Goal: Task Accomplishment & Management: Use online tool/utility

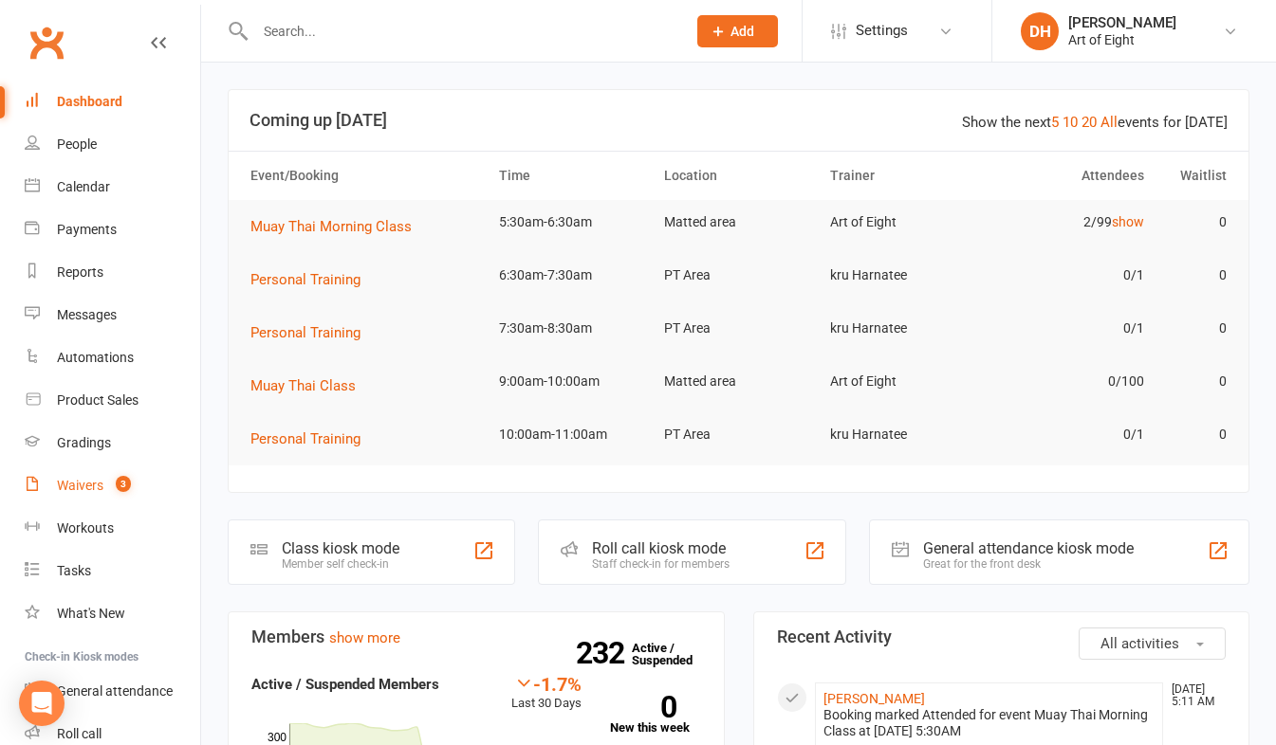
click at [79, 479] on div "Waivers" at bounding box center [80, 485] width 46 height 15
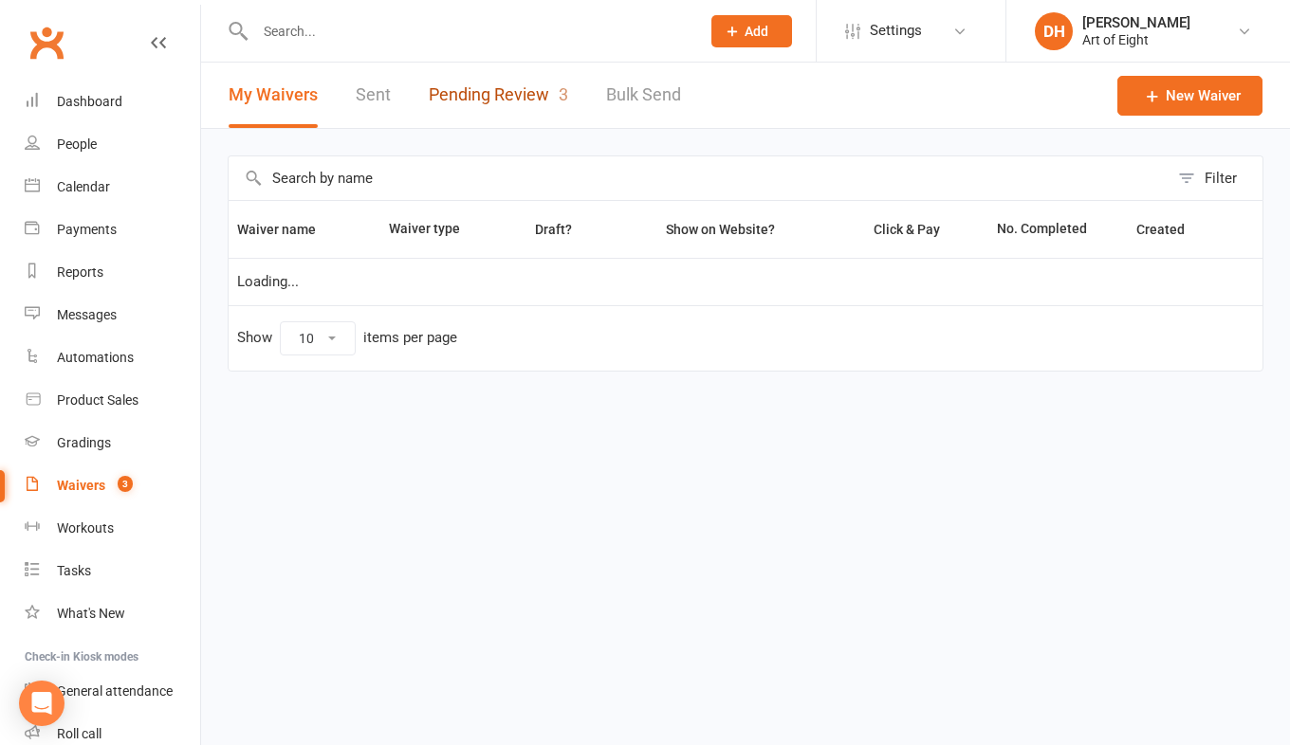
click at [476, 100] on link "Pending Review 3" at bounding box center [498, 95] width 139 height 65
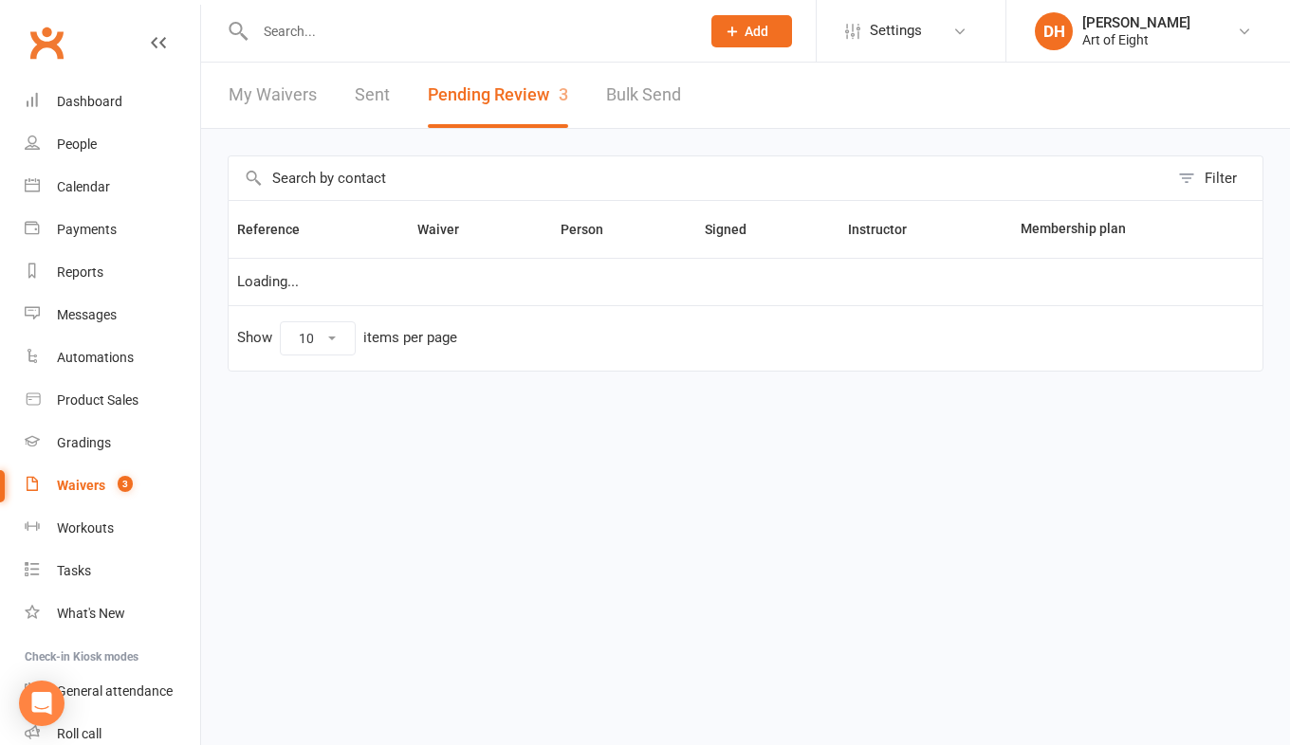
select select "50"
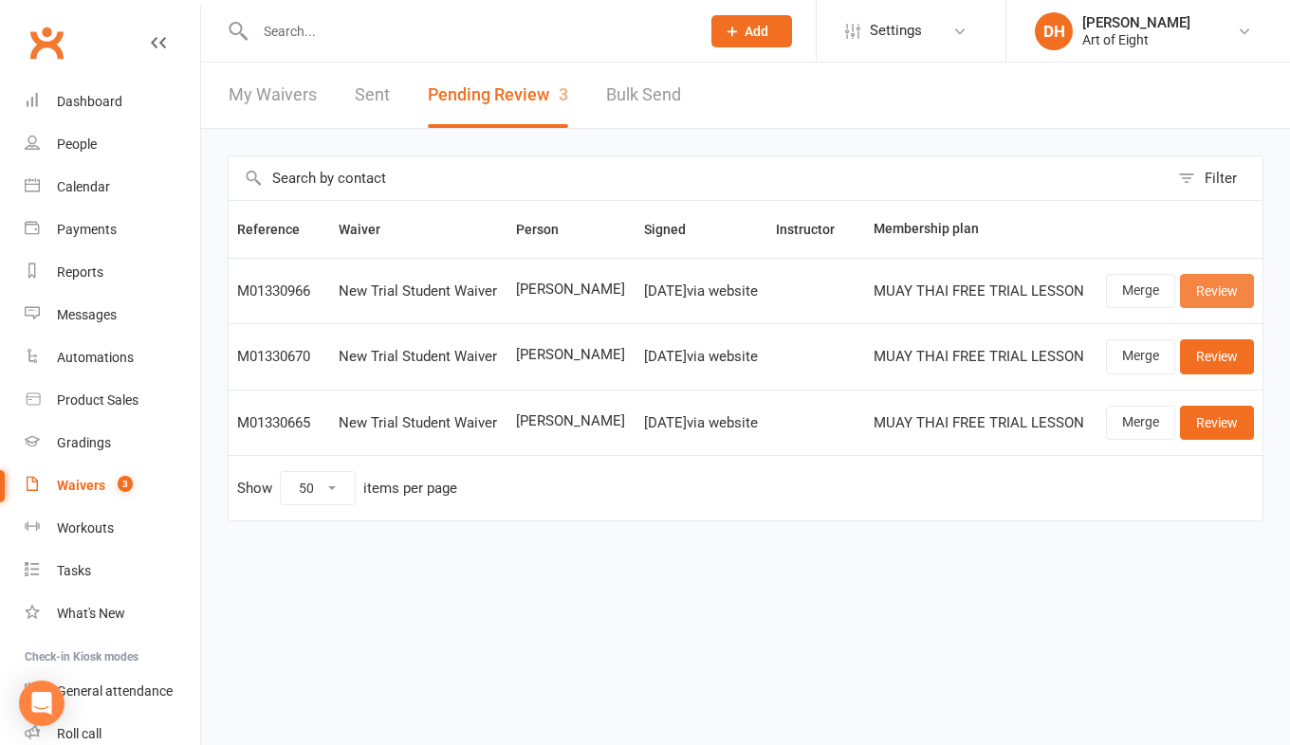
click at [1205, 288] on link "Review" at bounding box center [1217, 291] width 74 height 34
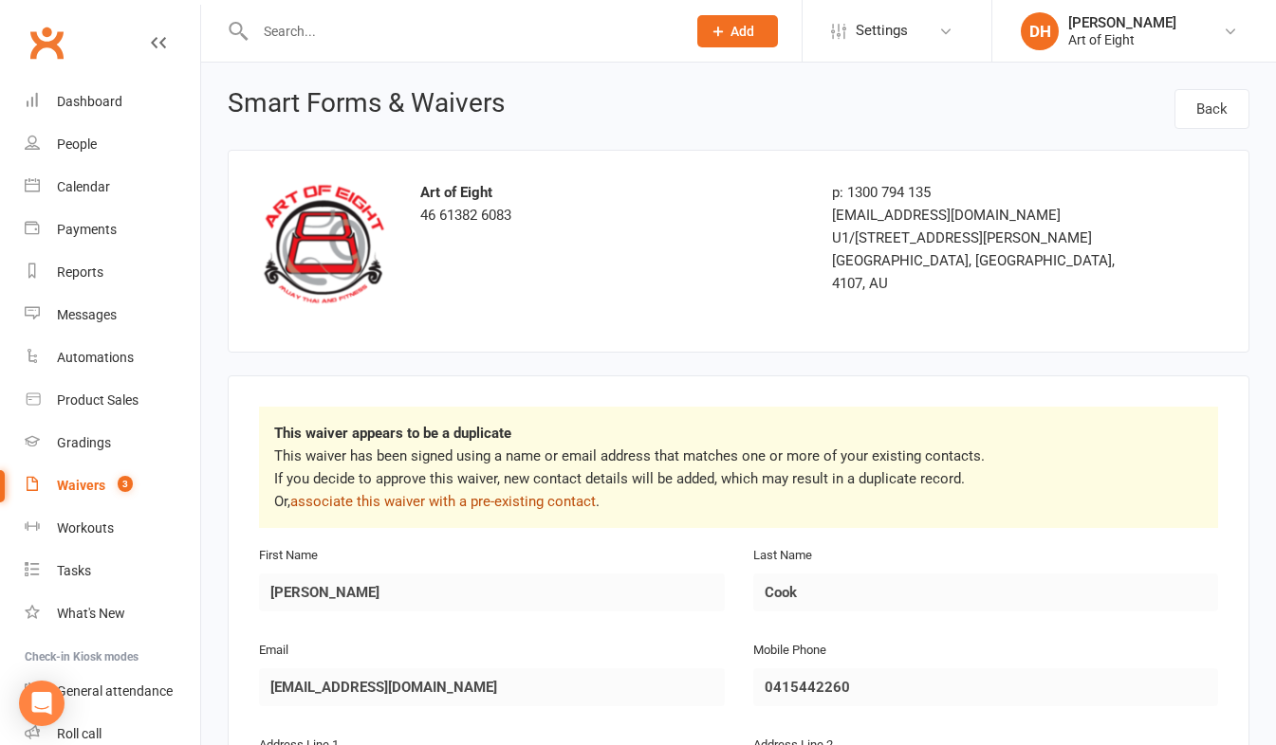
click at [513, 496] on link "associate this waiver with a pre-existing contact" at bounding box center [442, 501] width 305 height 17
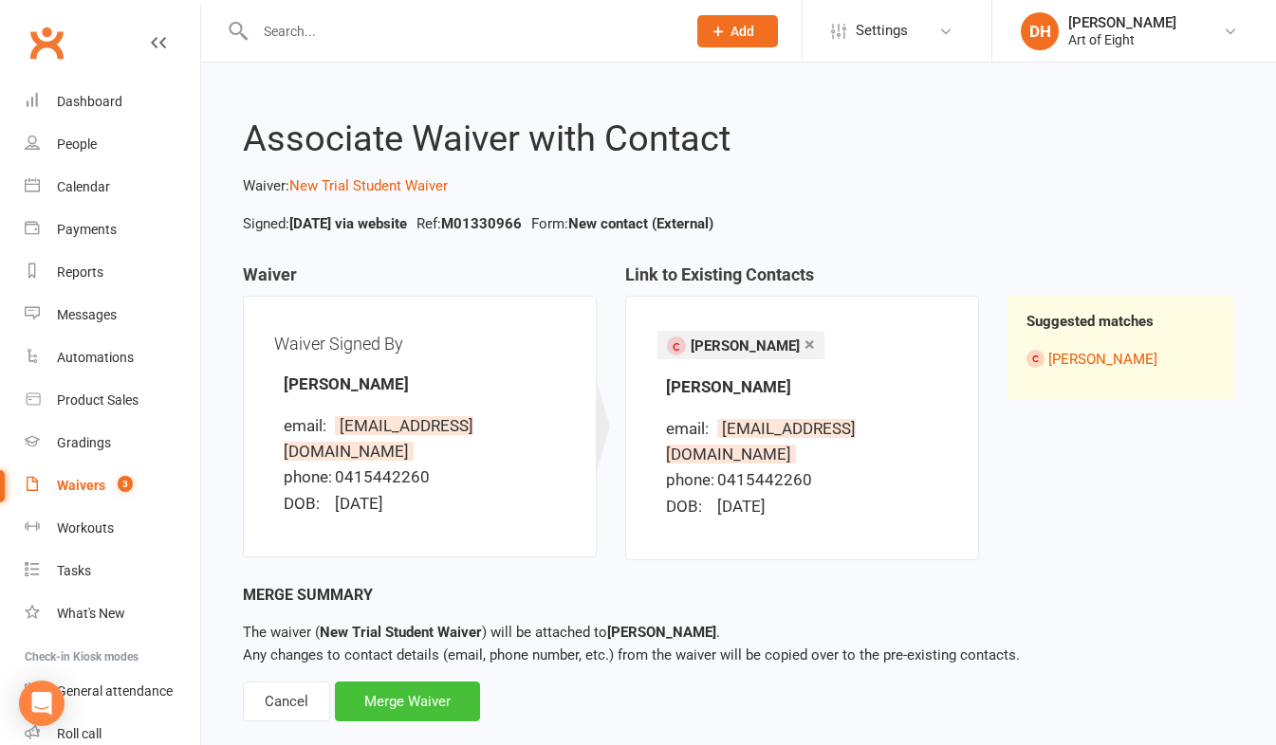
click at [470, 684] on div "Merge Waiver" at bounding box center [407, 702] width 145 height 40
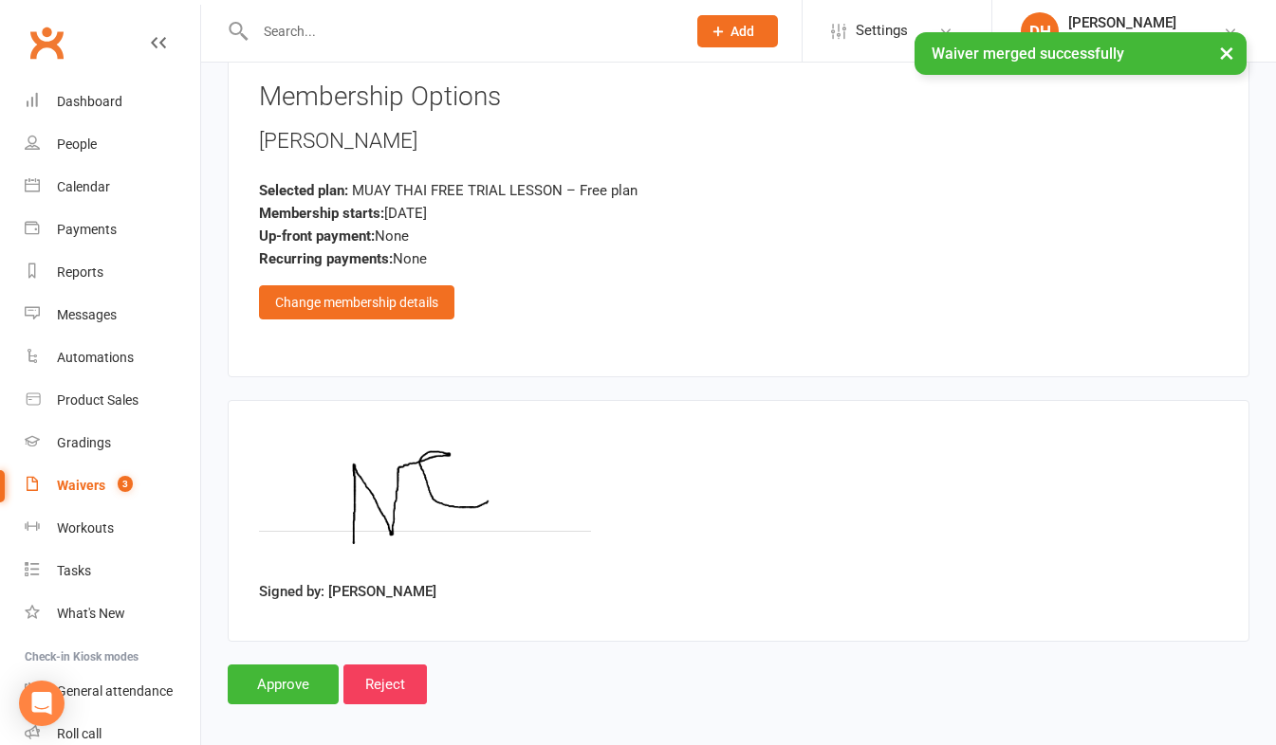
scroll to position [3150, 0]
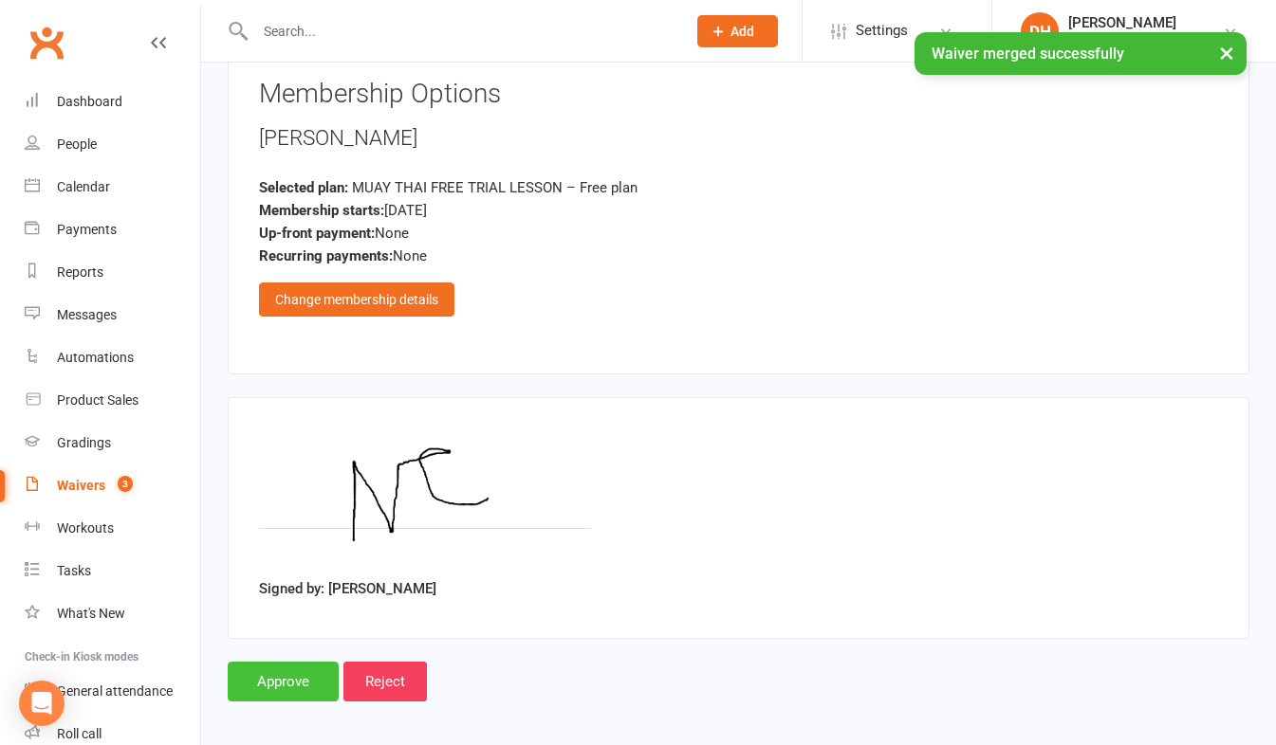
click at [313, 672] on input "Approve" at bounding box center [283, 682] width 111 height 40
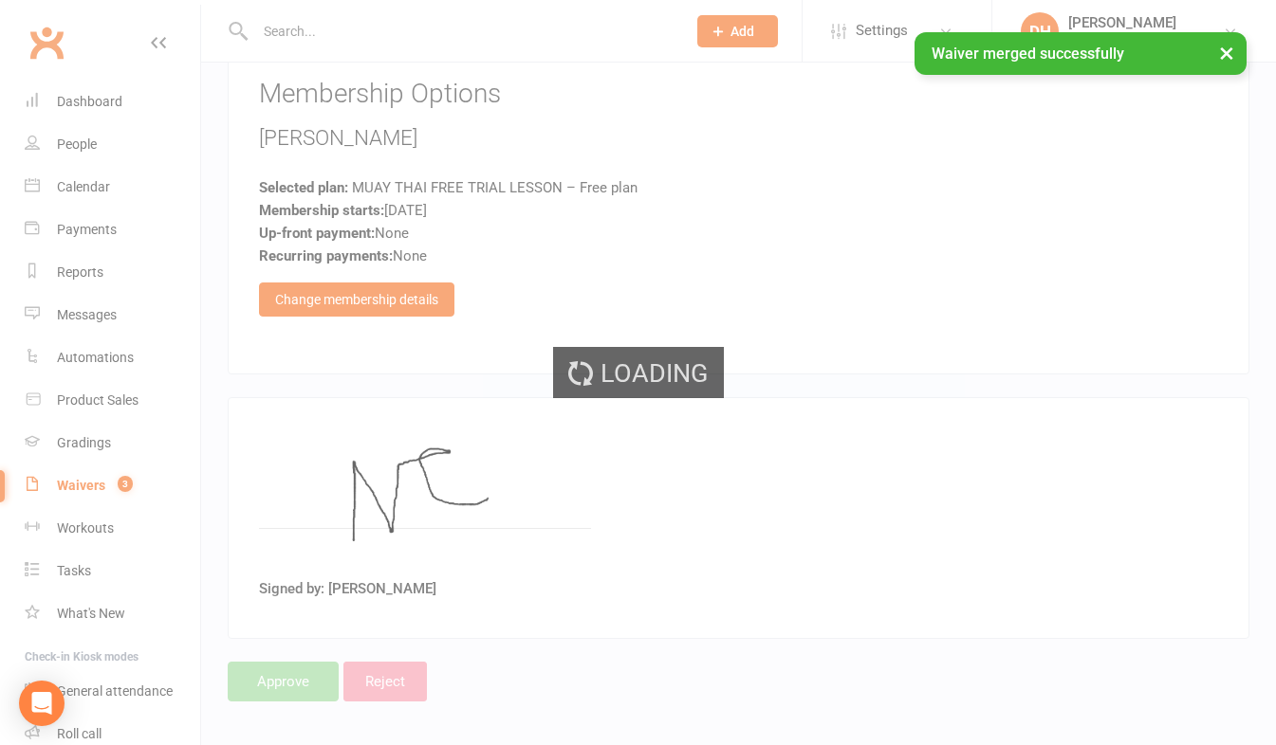
select select "50"
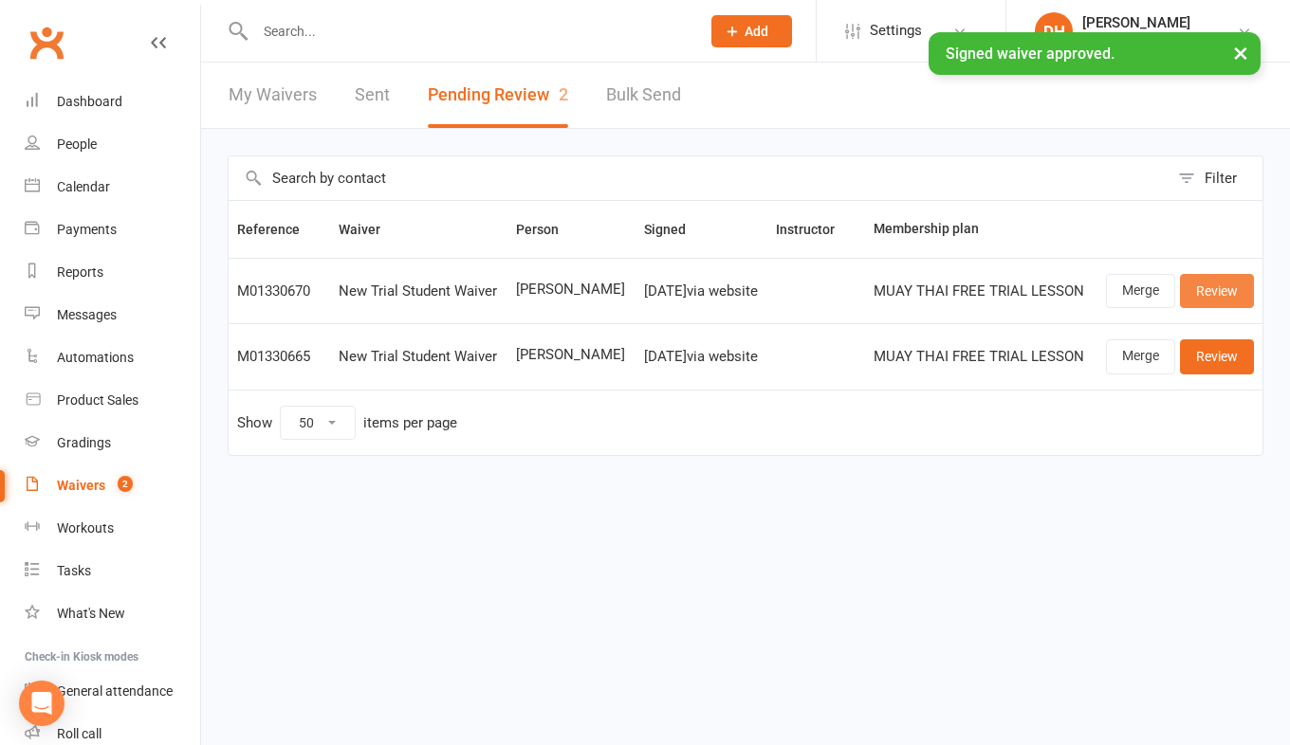
click at [1212, 289] on link "Review" at bounding box center [1217, 291] width 74 height 34
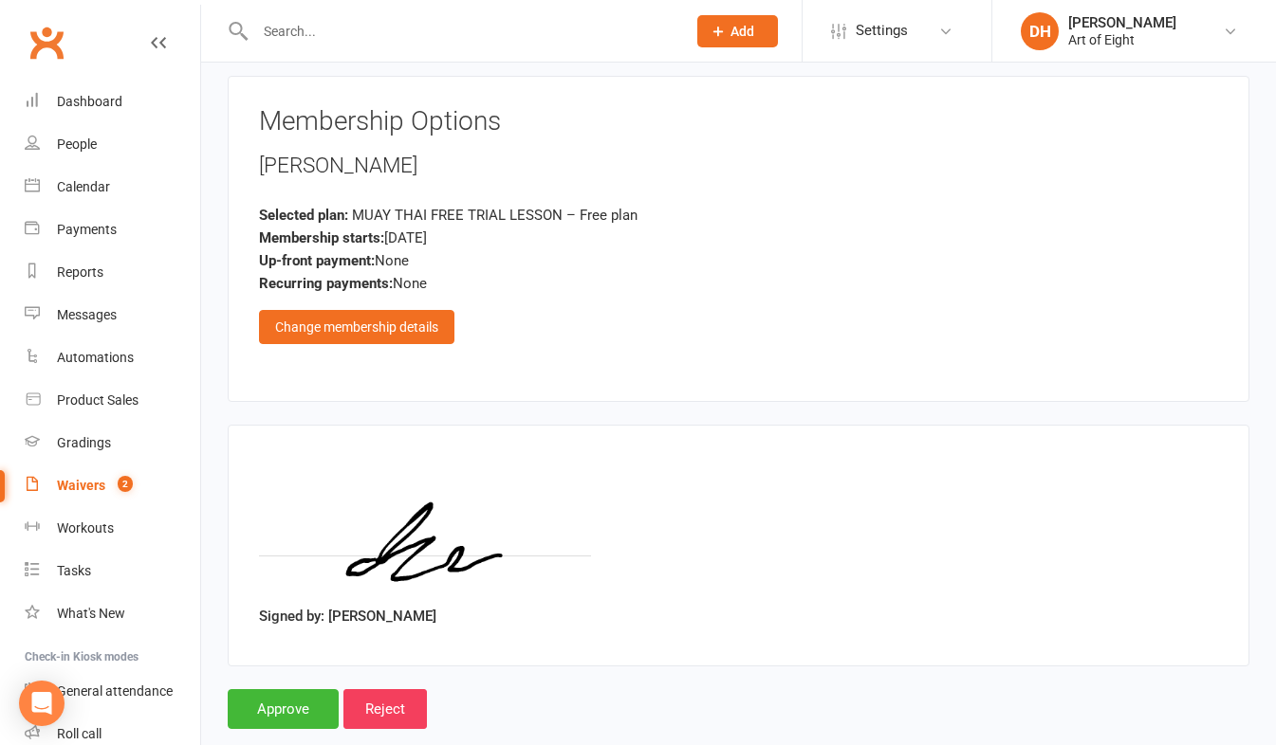
scroll to position [3150, 0]
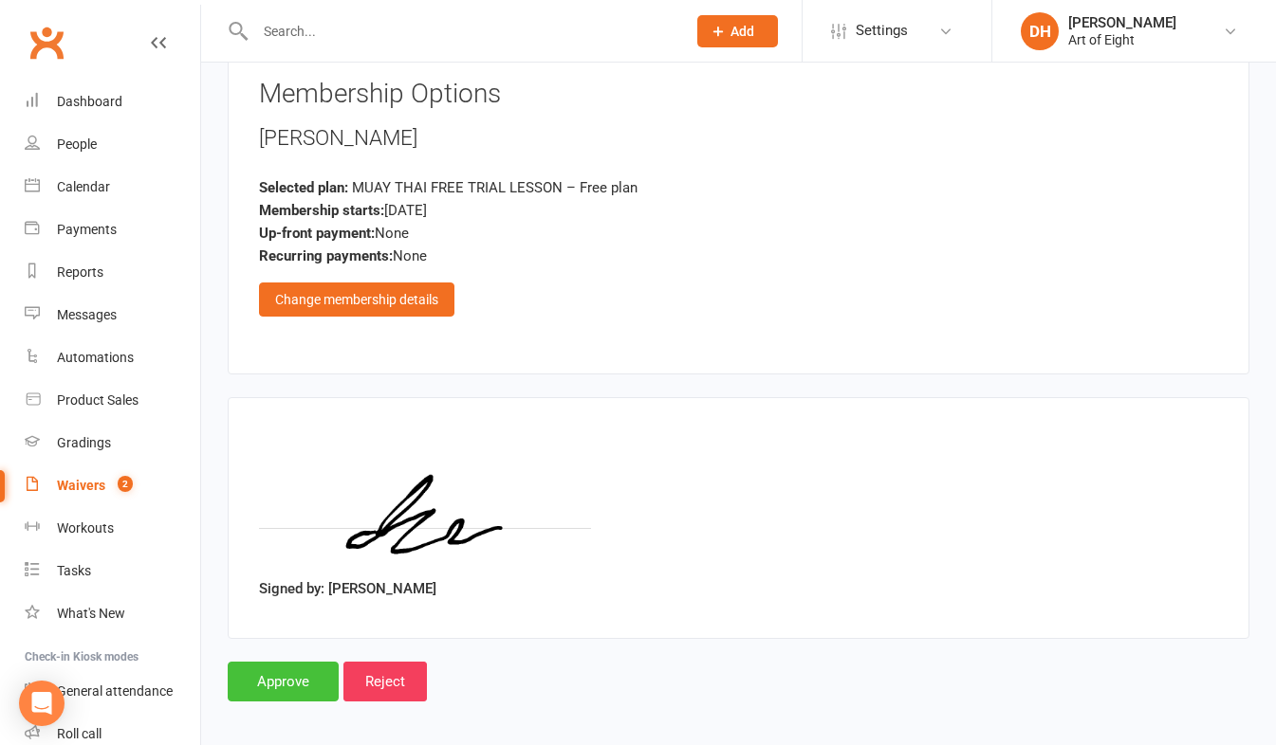
click at [297, 662] on input "Approve" at bounding box center [283, 682] width 111 height 40
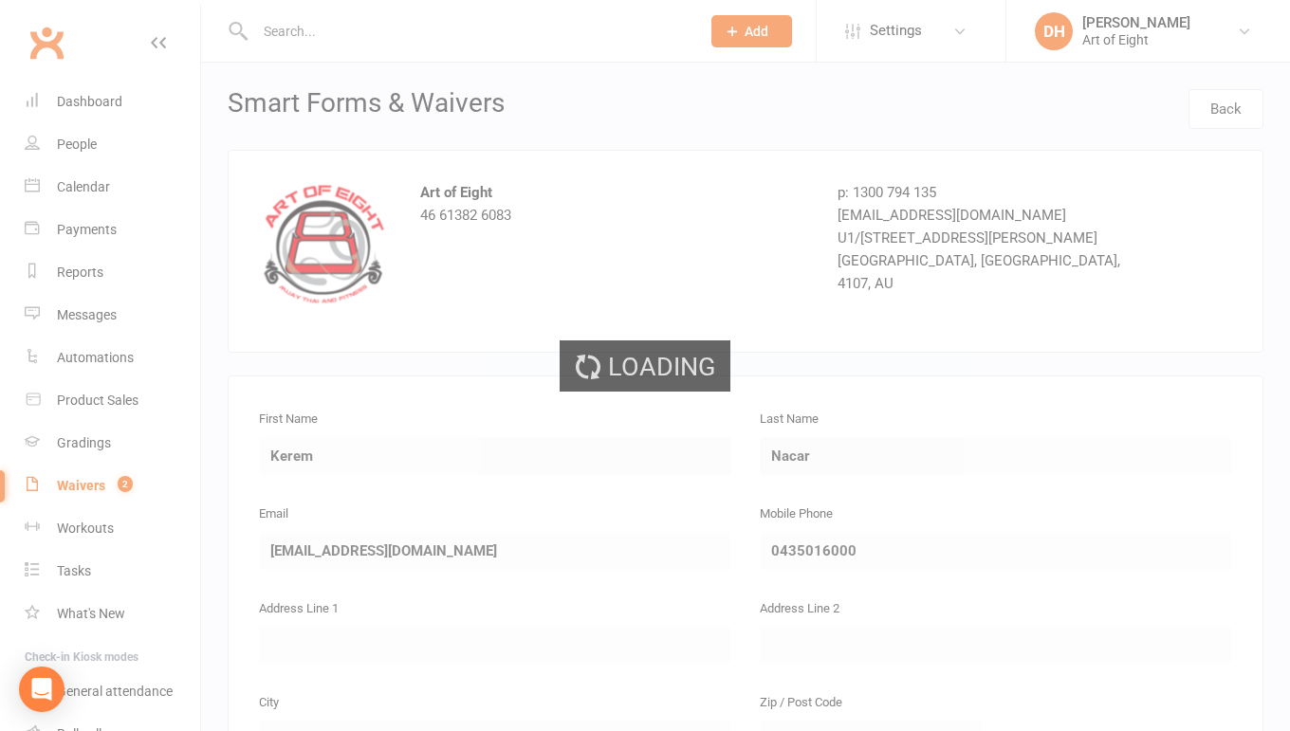
select select "50"
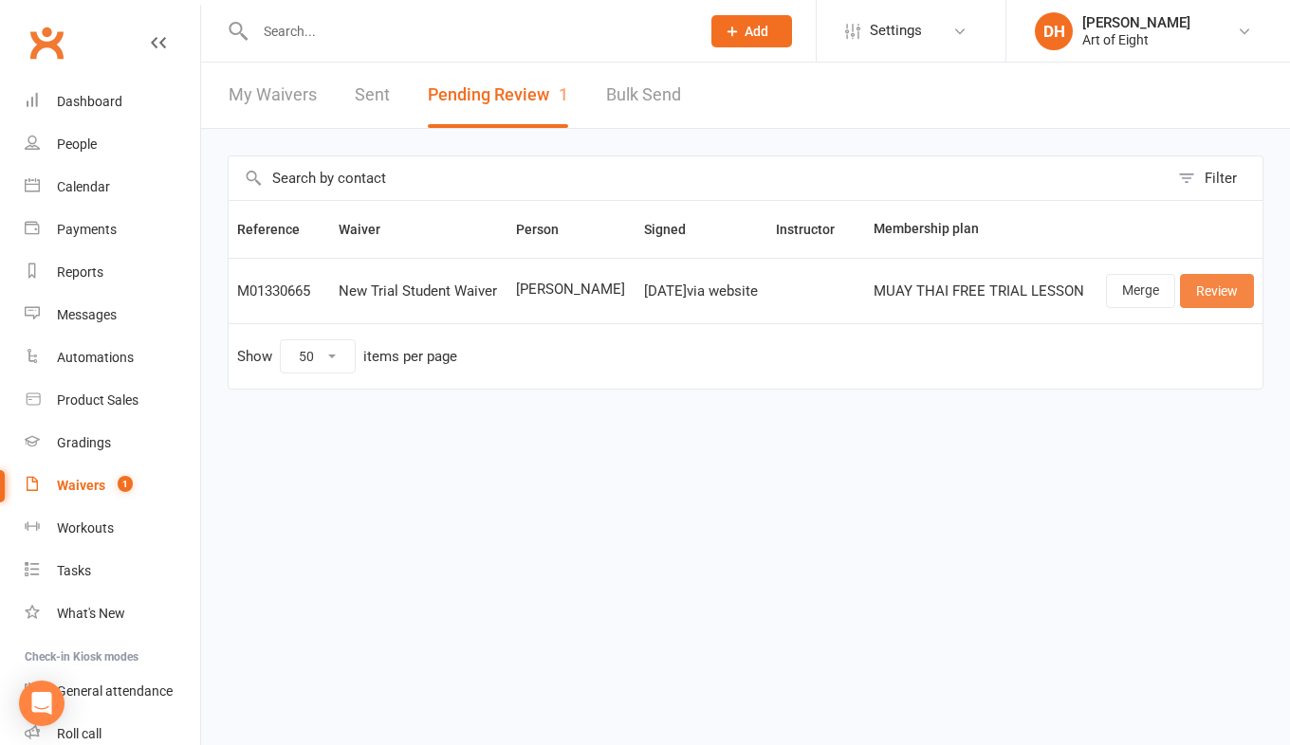
click at [1212, 292] on link "Review" at bounding box center [1217, 291] width 74 height 34
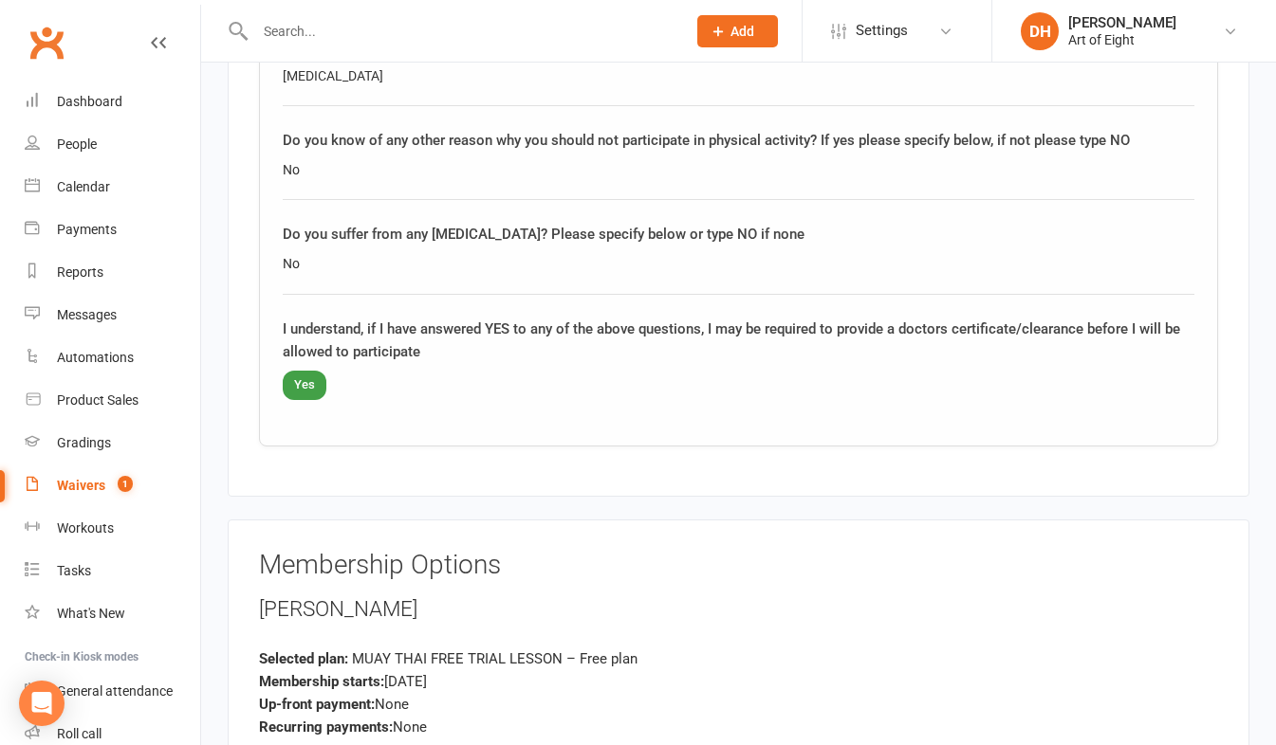
scroll to position [3150, 0]
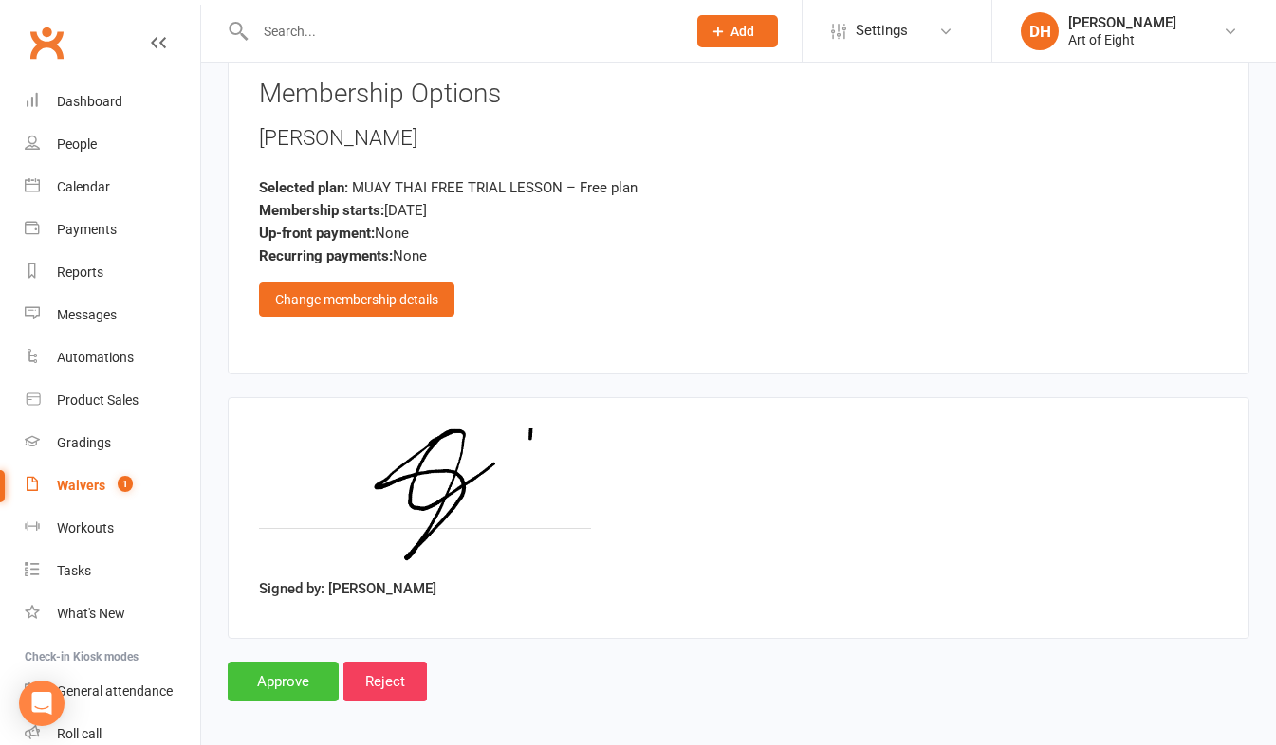
click at [285, 667] on input "Approve" at bounding box center [283, 682] width 111 height 40
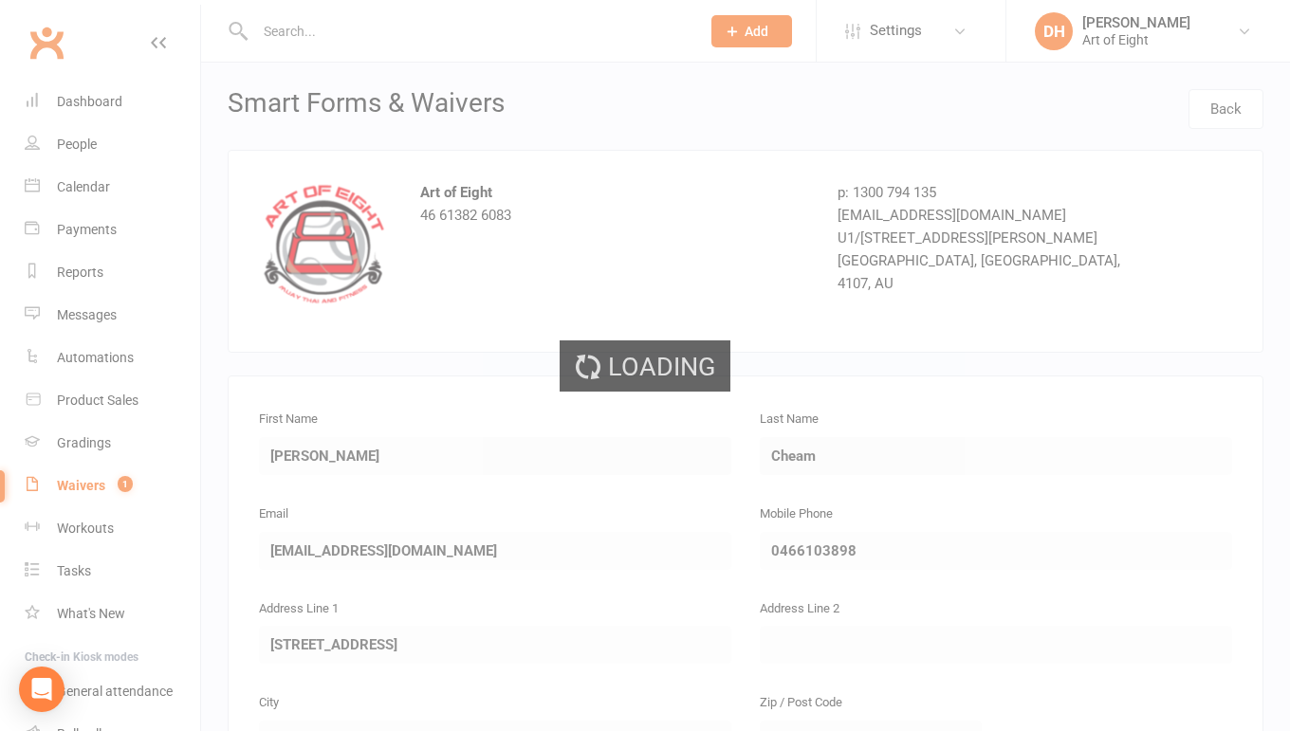
select select "50"
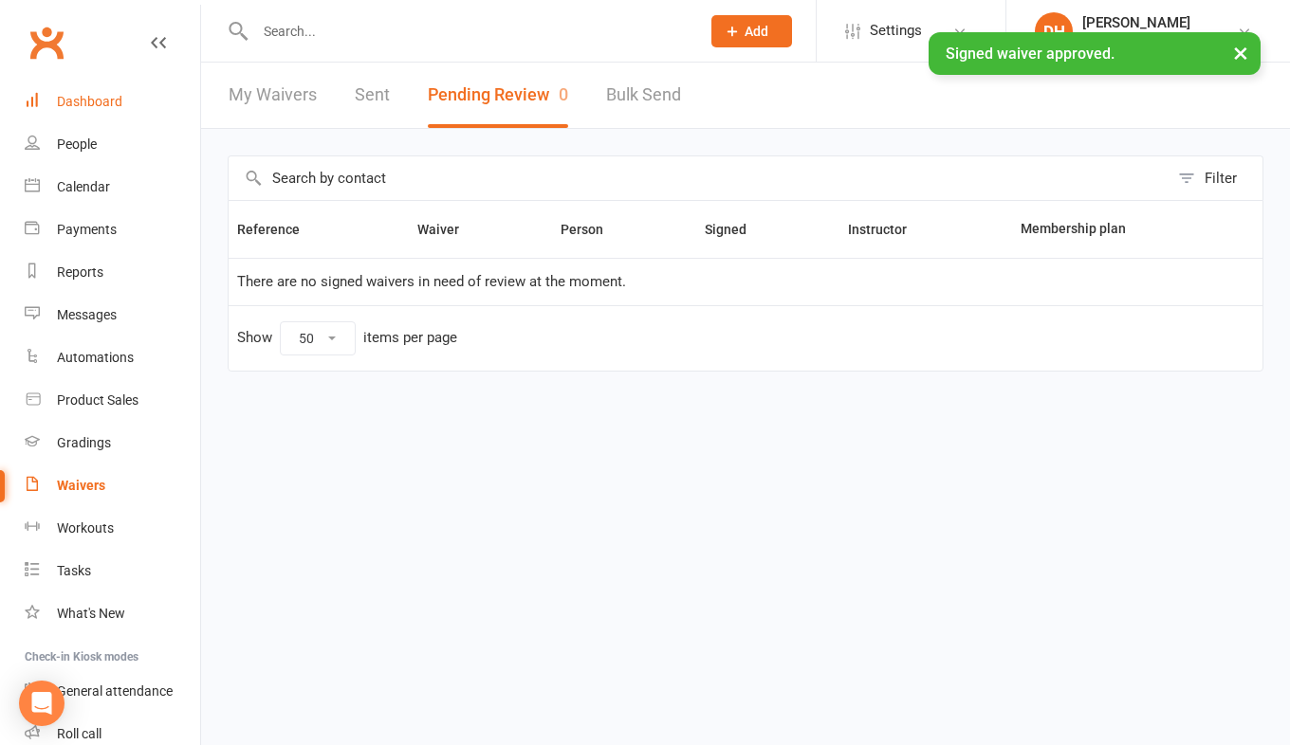
click at [95, 101] on div "Dashboard" at bounding box center [89, 101] width 65 height 15
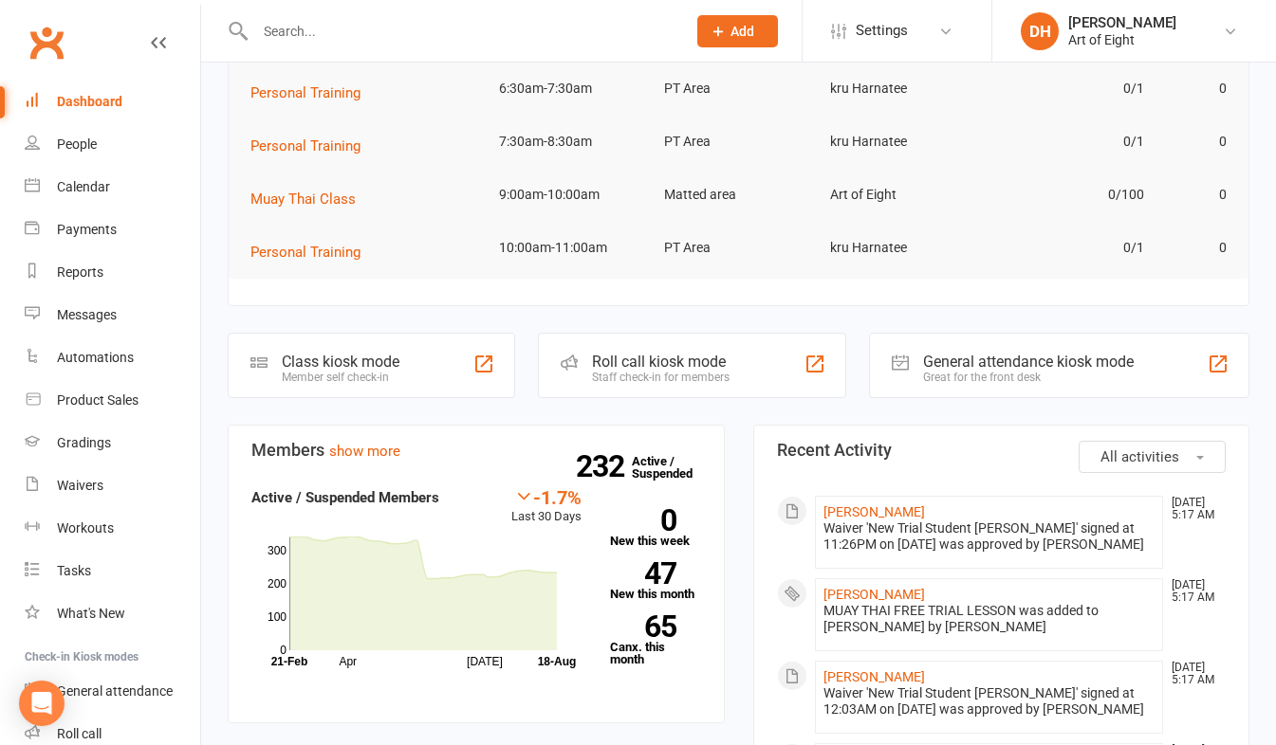
scroll to position [190, 0]
